Goal: Task Accomplishment & Management: Manage account settings

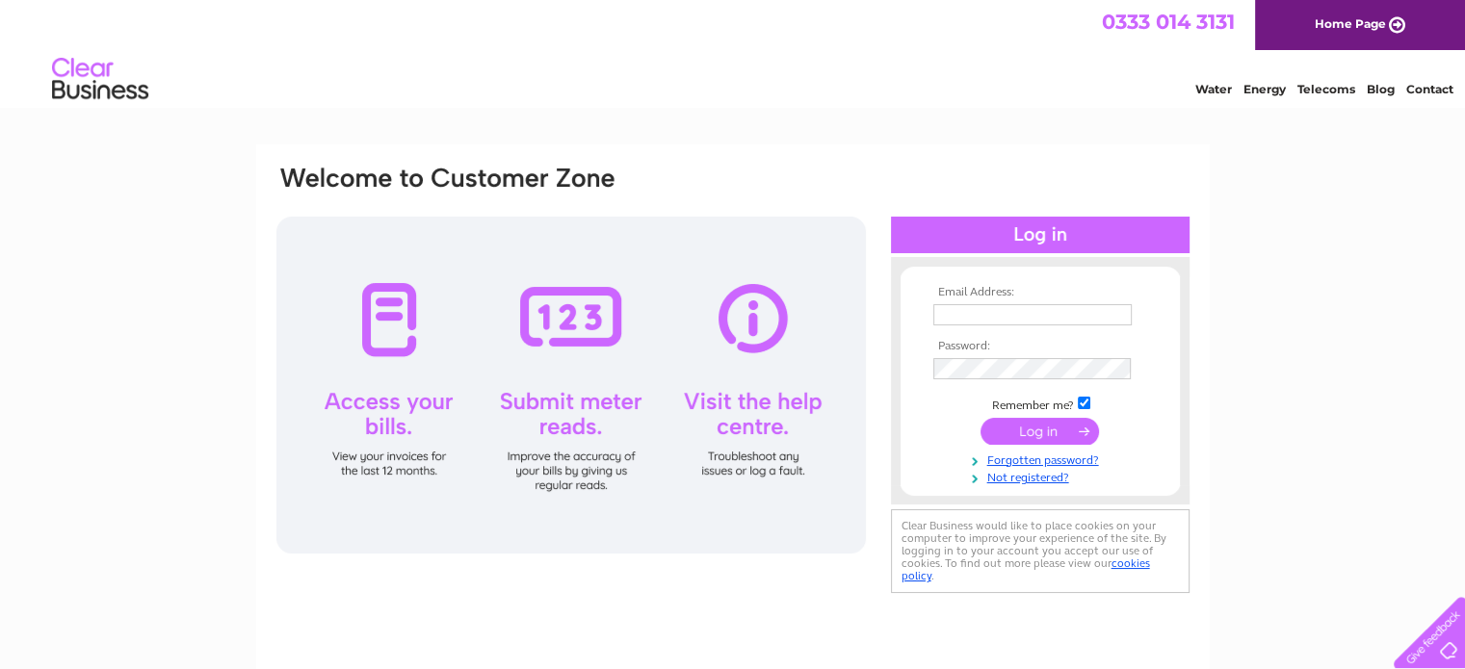
click at [970, 316] on input "text" at bounding box center [1032, 314] width 198 height 21
type input "[PERSON_NAME][EMAIL_ADDRESS][PERSON_NAME][DOMAIN_NAME]"
click at [1062, 436] on input "submit" at bounding box center [1039, 432] width 118 height 27
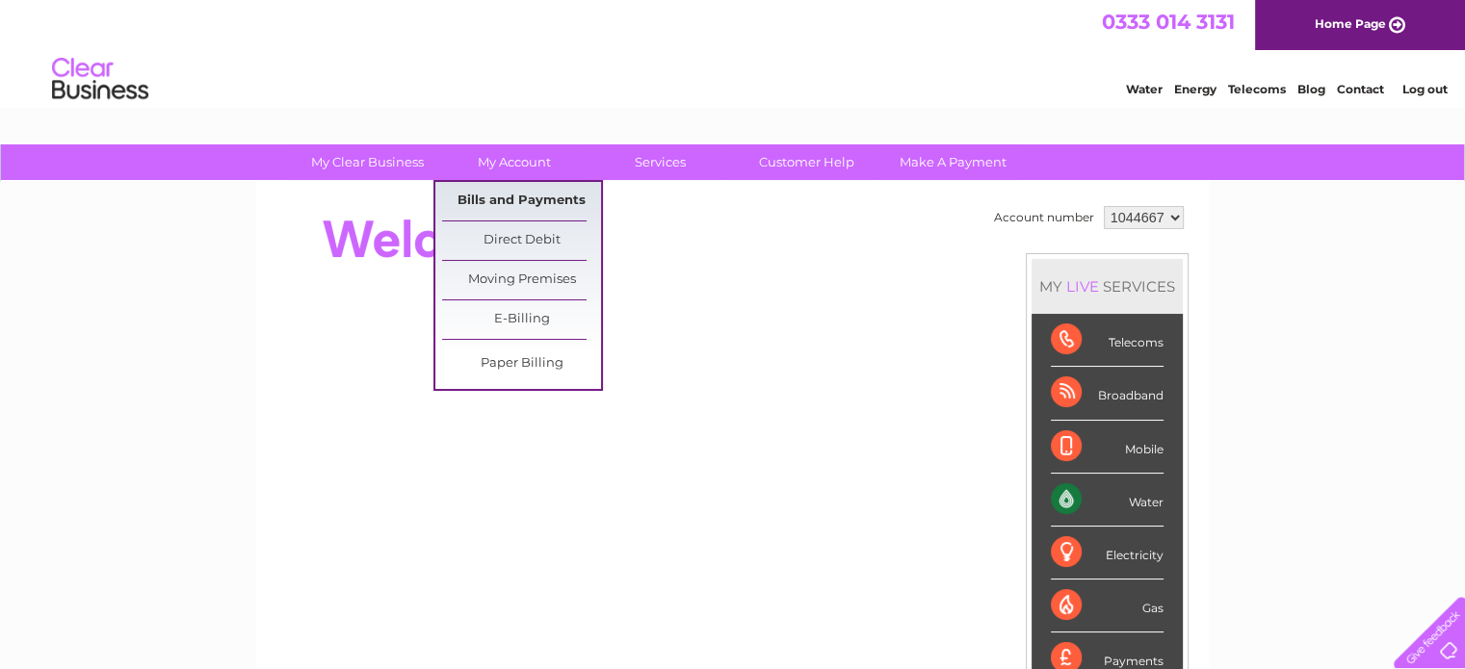
click at [503, 190] on link "Bills and Payments" at bounding box center [521, 201] width 159 height 39
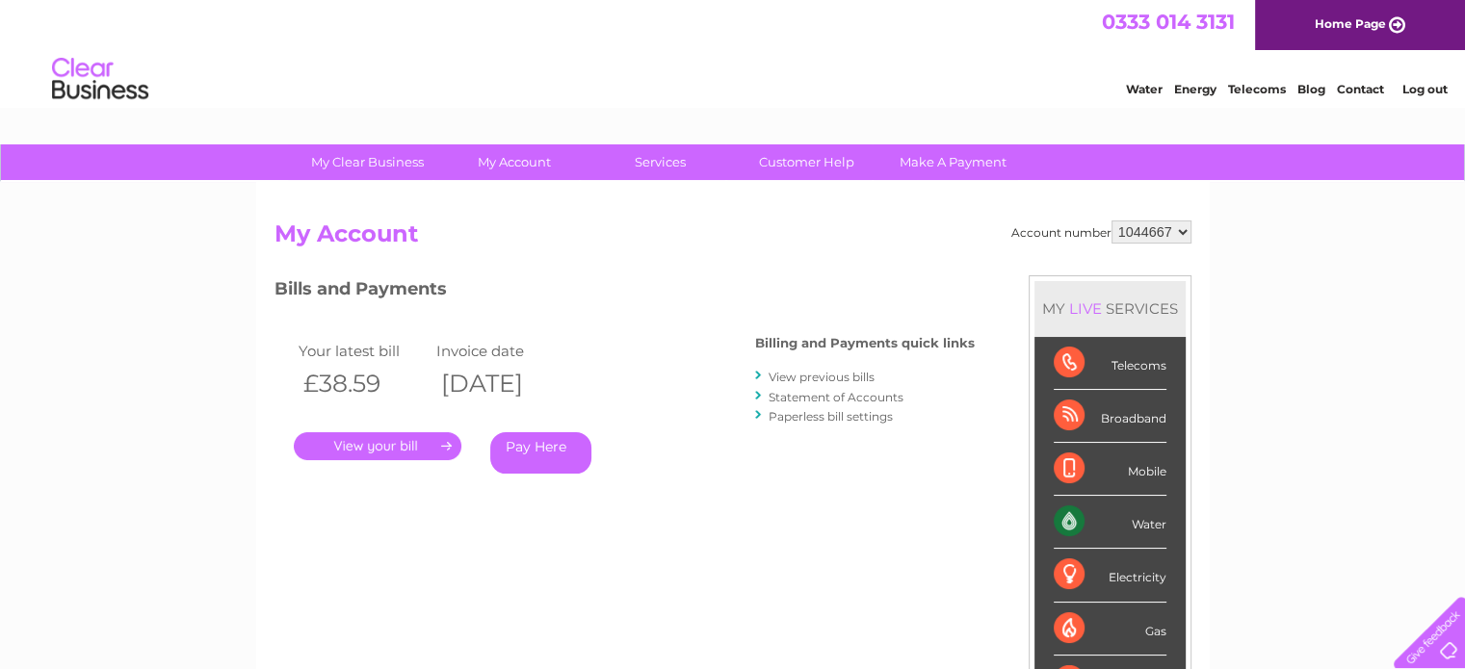
click at [377, 446] on link "." at bounding box center [378, 446] width 168 height 28
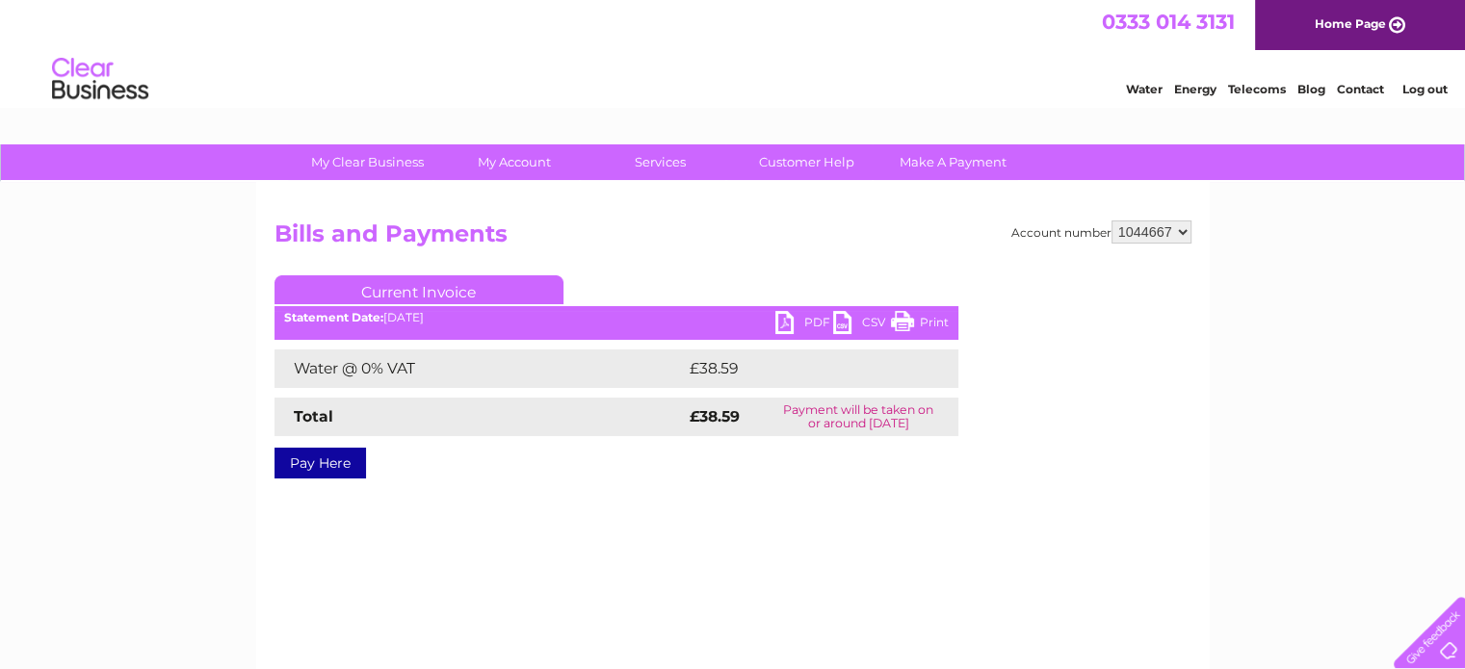
click at [786, 323] on link "PDF" at bounding box center [804, 325] width 58 height 28
click at [1423, 91] on link "Log out" at bounding box center [1423, 89] width 45 height 14
